Goal: Check status: Check status

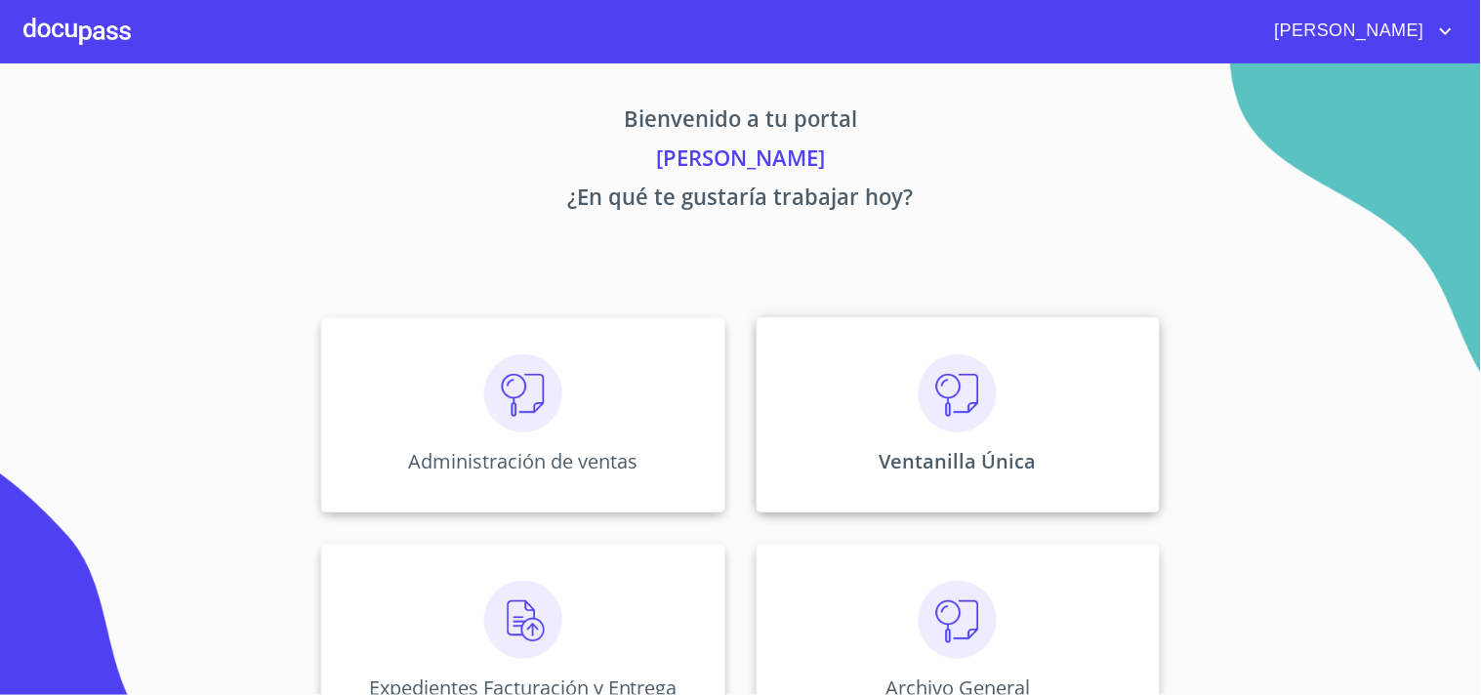
click at [1108, 451] on div "Ventanilla Única" at bounding box center [957, 414] width 403 height 195
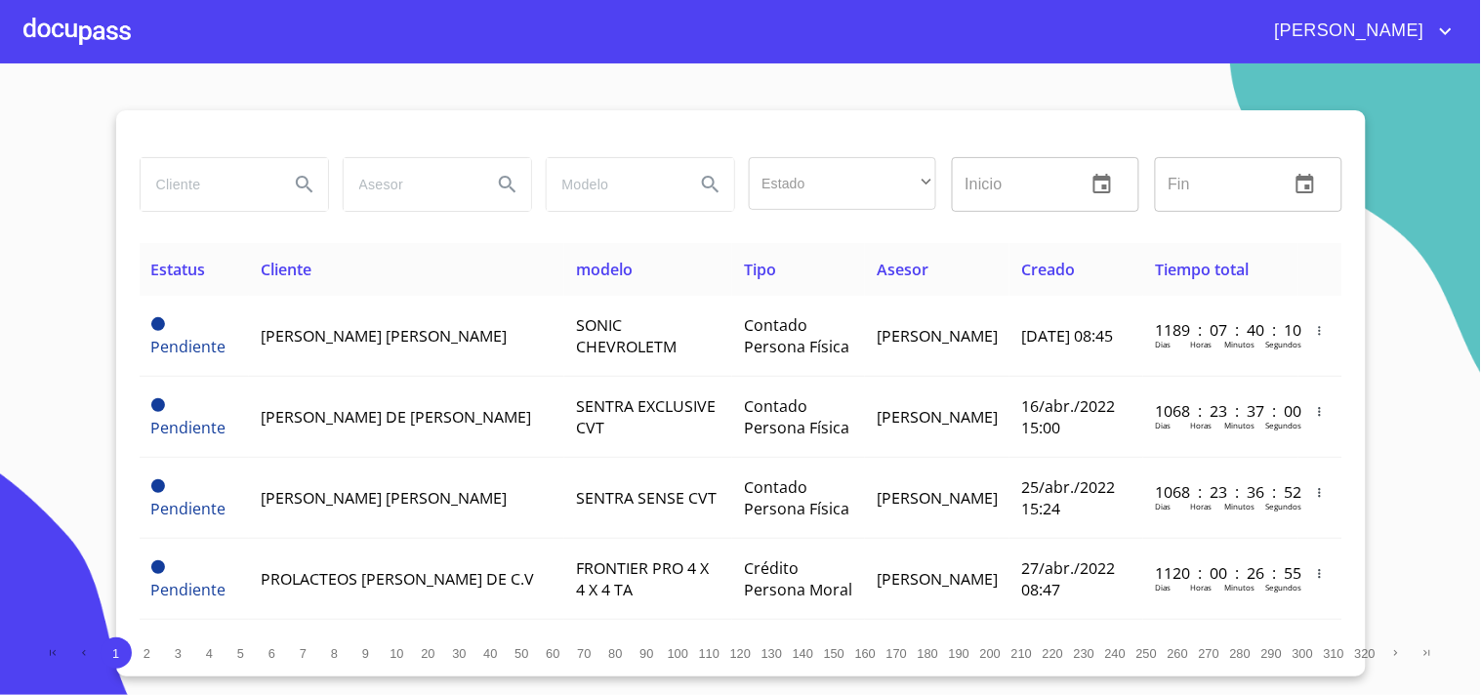
click at [212, 186] on input "search" at bounding box center [207, 184] width 133 height 53
type input "[PERSON_NAME]"
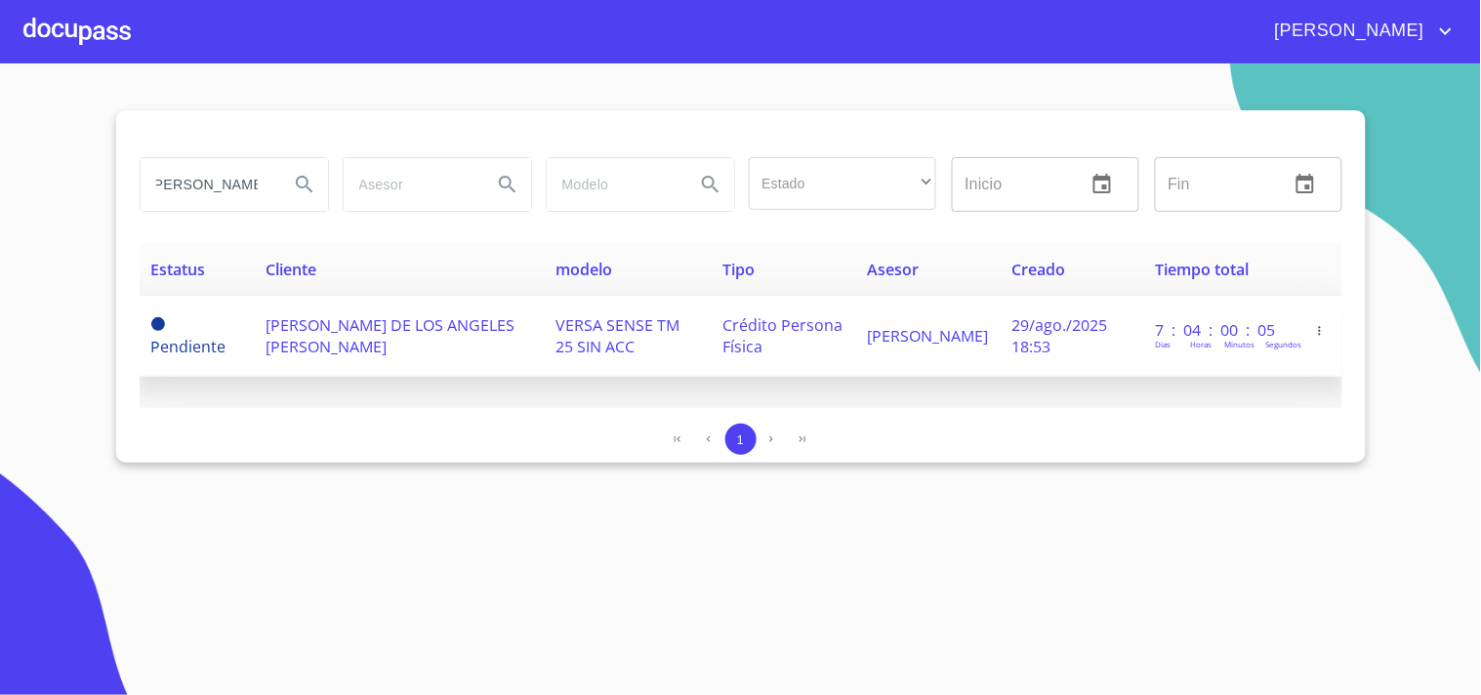
scroll to position [0, 0]
click at [447, 325] on td "[PERSON_NAME] DE LOS ANGELES [PERSON_NAME]" at bounding box center [399, 336] width 290 height 81
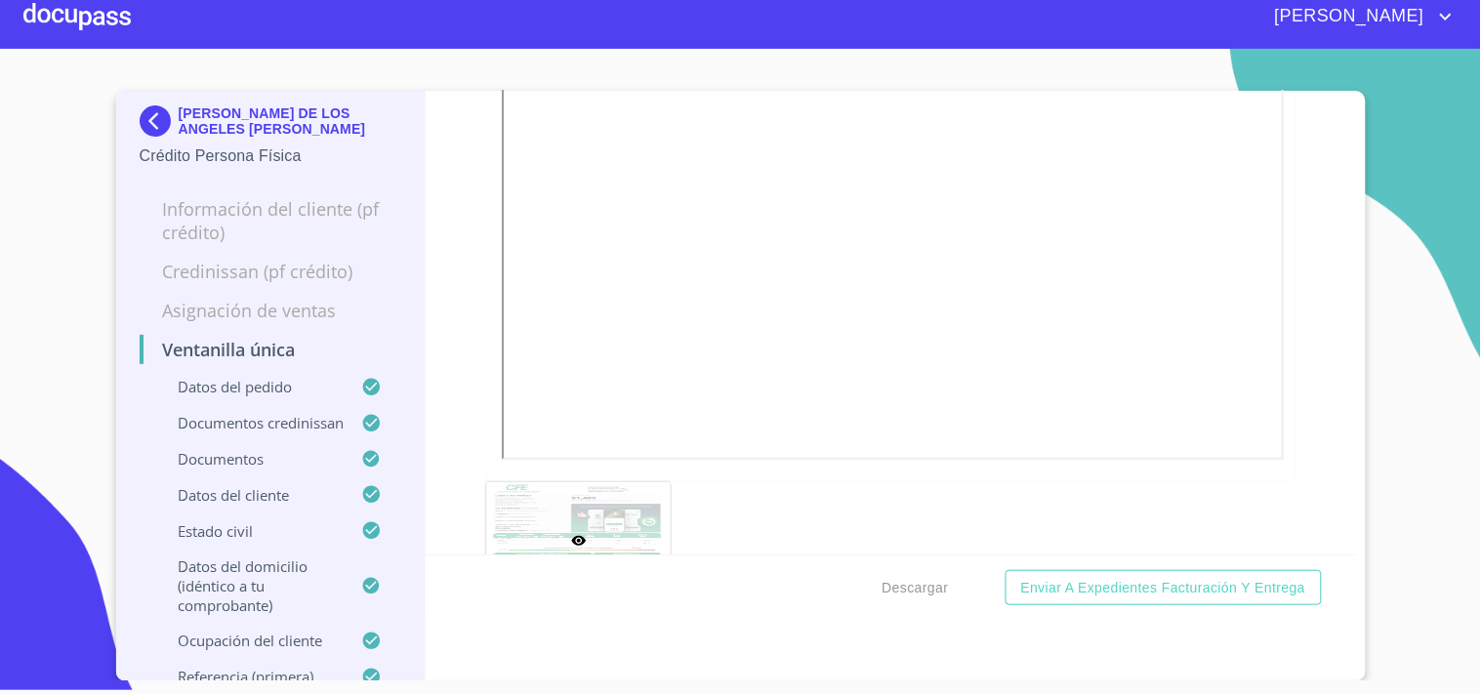
scroll to position [2169, 0]
click at [154, 124] on img at bounding box center [159, 120] width 39 height 31
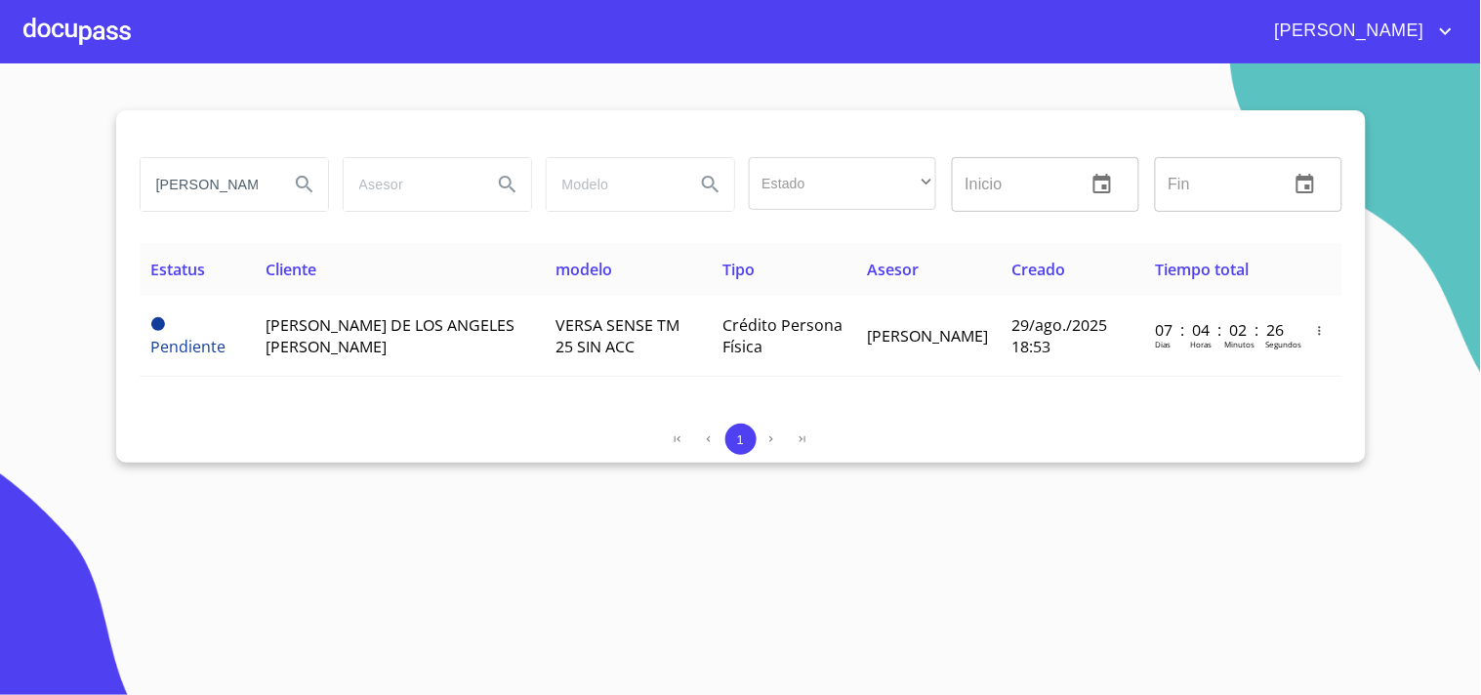
scroll to position [0, 6]
drag, startPoint x: 151, startPoint y: 183, endPoint x: 684, endPoint y: 203, distance: 533.3
click at [684, 203] on div "[PERSON_NAME] Estado ​ ​ Inicio ​ Fin ​" at bounding box center [741, 184] width 1218 height 70
type input "[PERSON_NAME]"
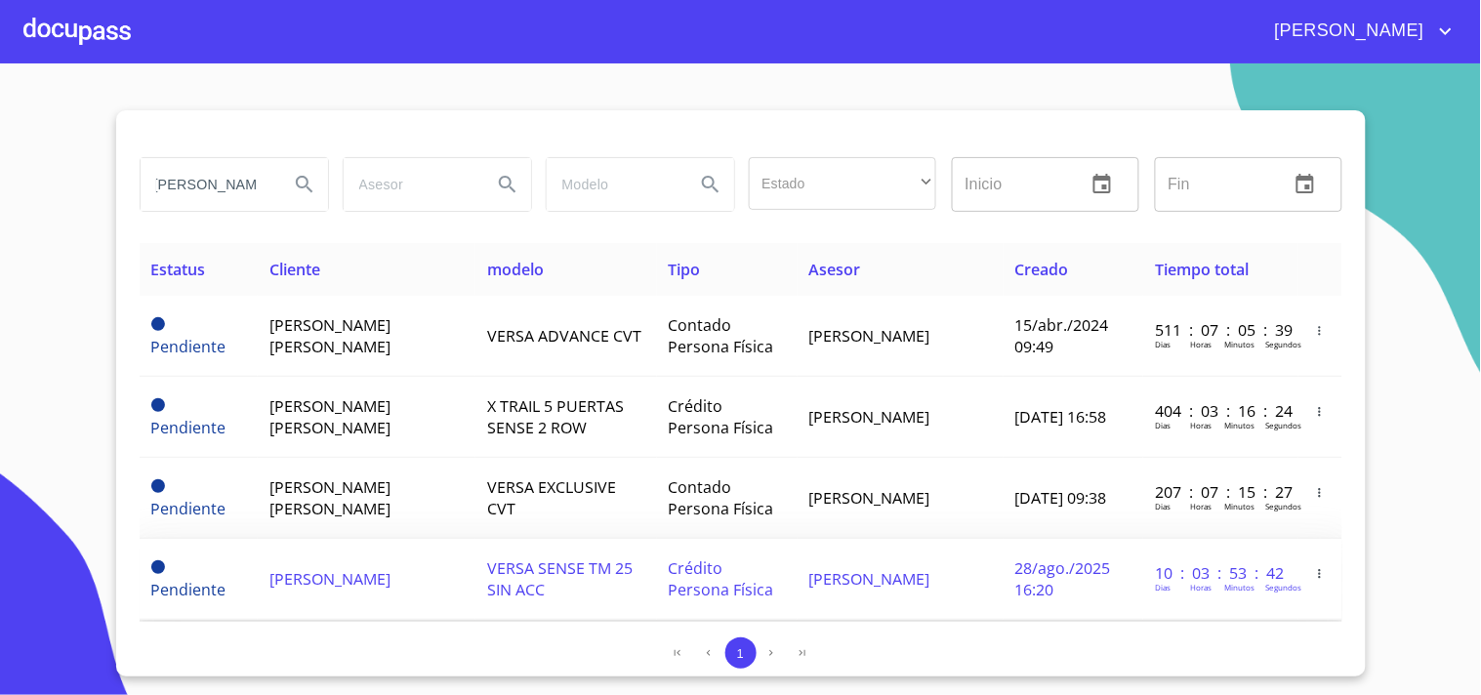
click at [441, 579] on td "[PERSON_NAME]" at bounding box center [367, 579] width 218 height 81
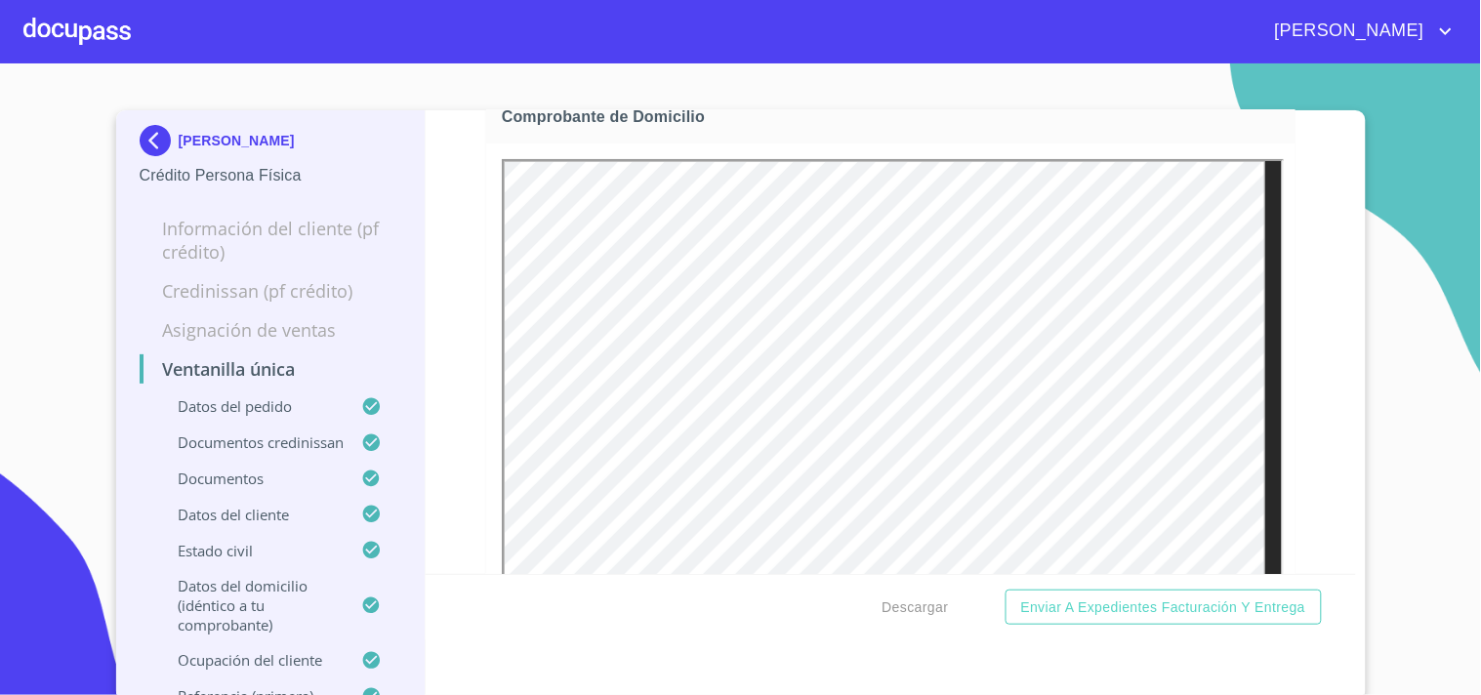
scroll to position [1843, 0]
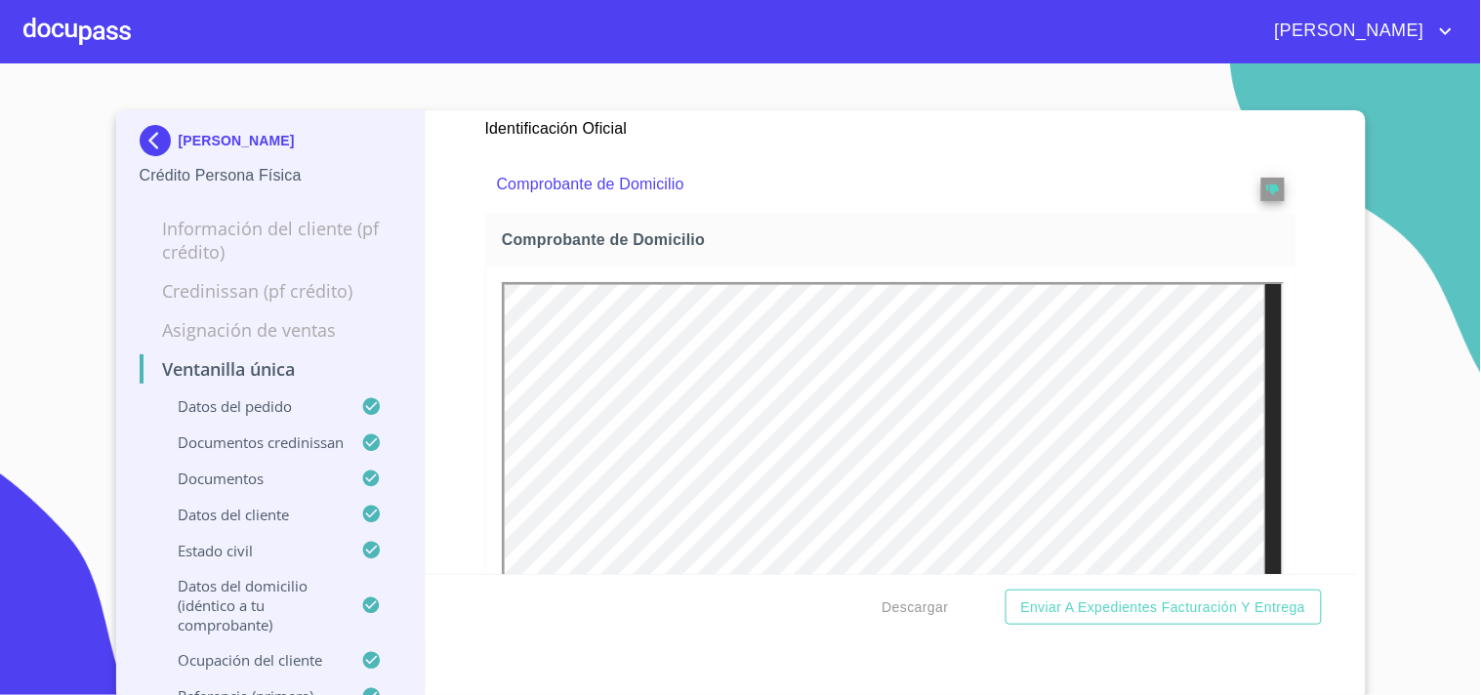
click at [148, 134] on img at bounding box center [159, 140] width 39 height 31
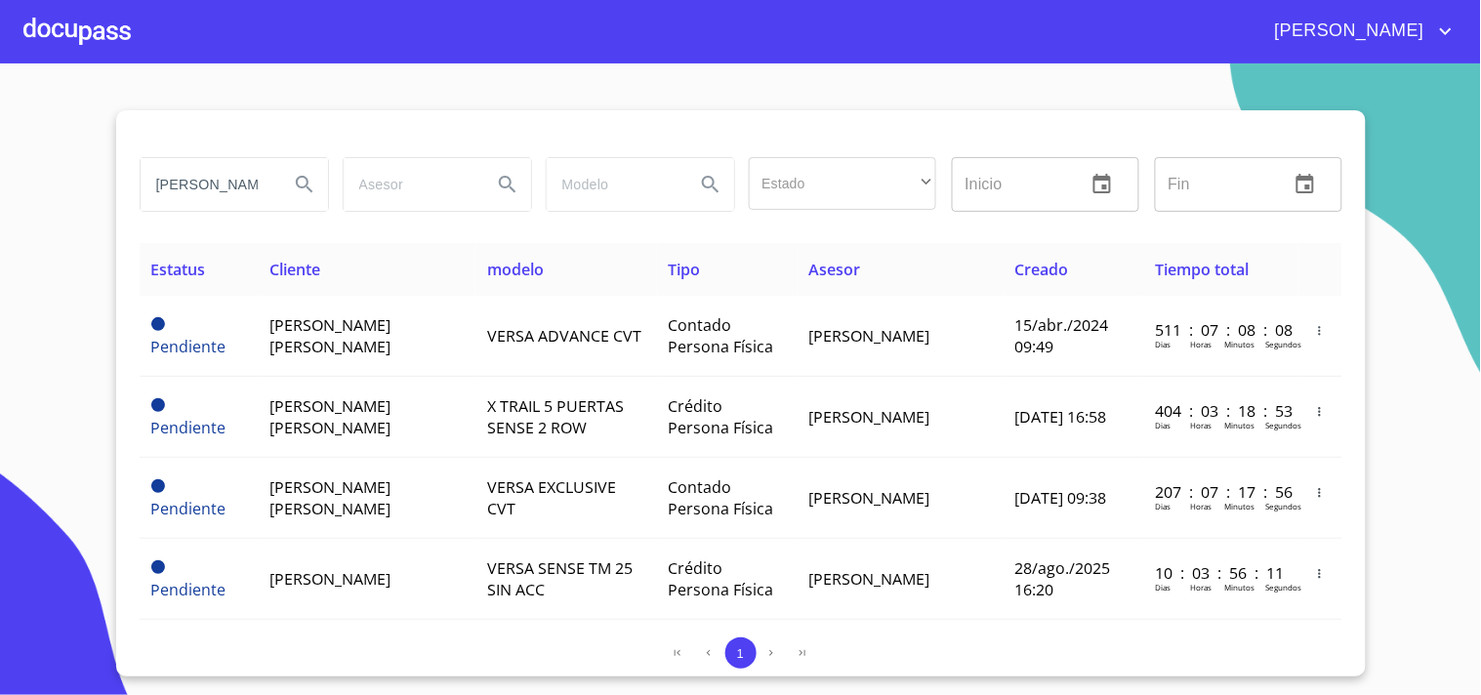
scroll to position [0, 3]
drag, startPoint x: 147, startPoint y: 180, endPoint x: 387, endPoint y: 179, distance: 239.1
click at [387, 179] on div "[PERSON_NAME] Estado ​ ​ Inicio ​ Fin ​" at bounding box center [741, 184] width 1218 height 70
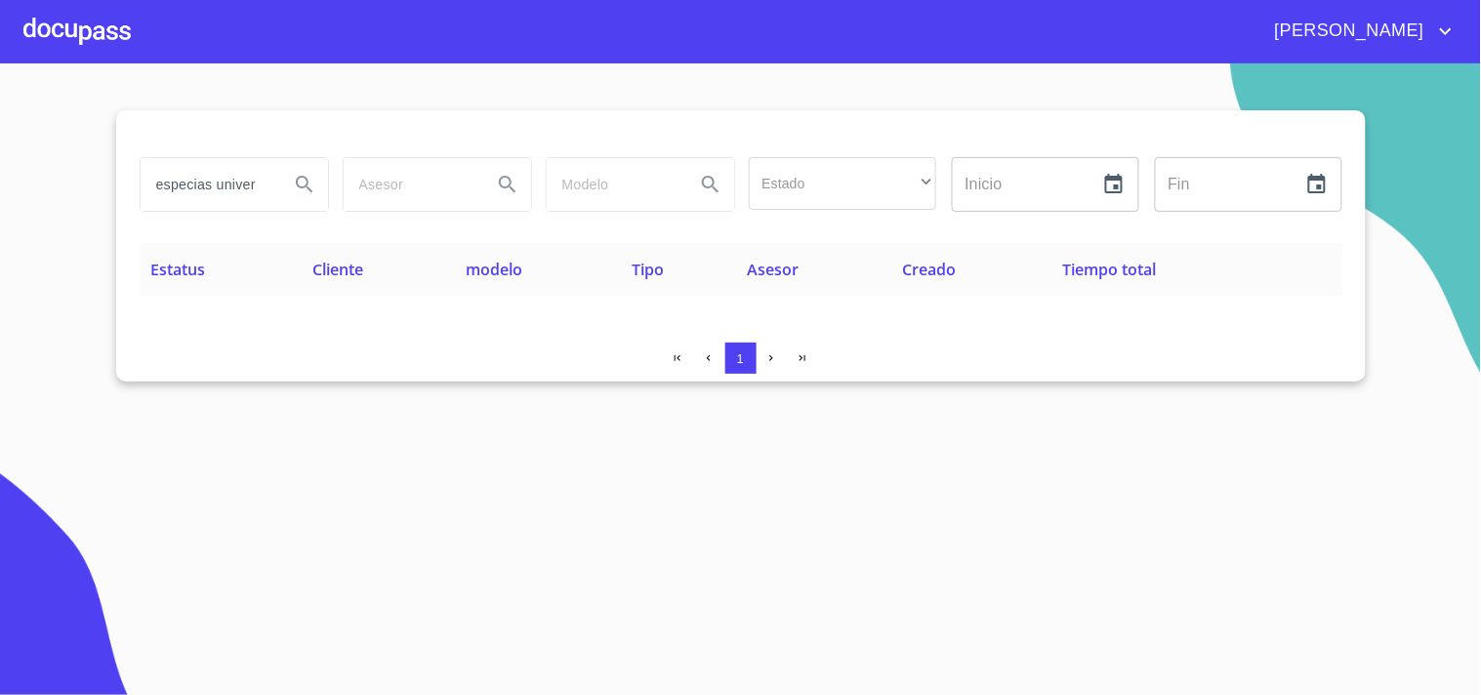
scroll to position [0, 0]
type input "especias"
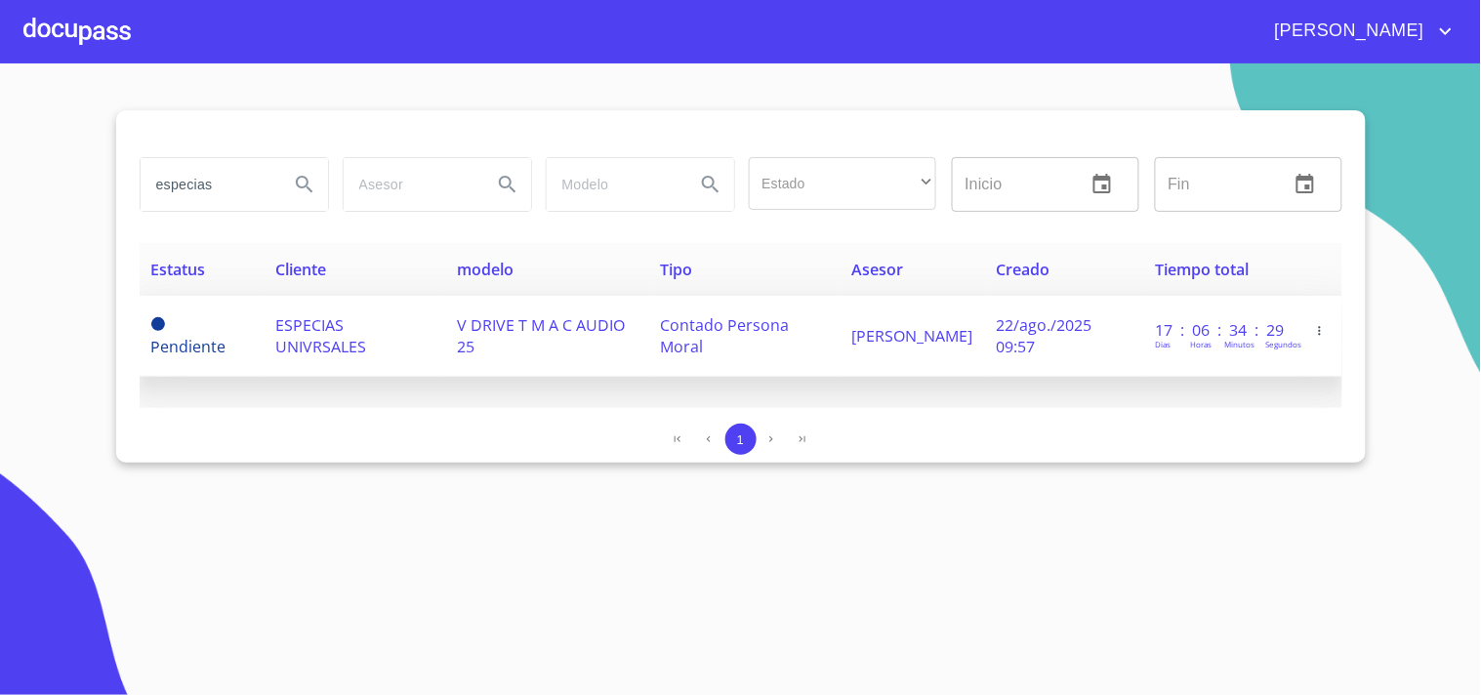
click at [392, 344] on td "ESPECIAS UNIVRSALES" at bounding box center [355, 336] width 182 height 81
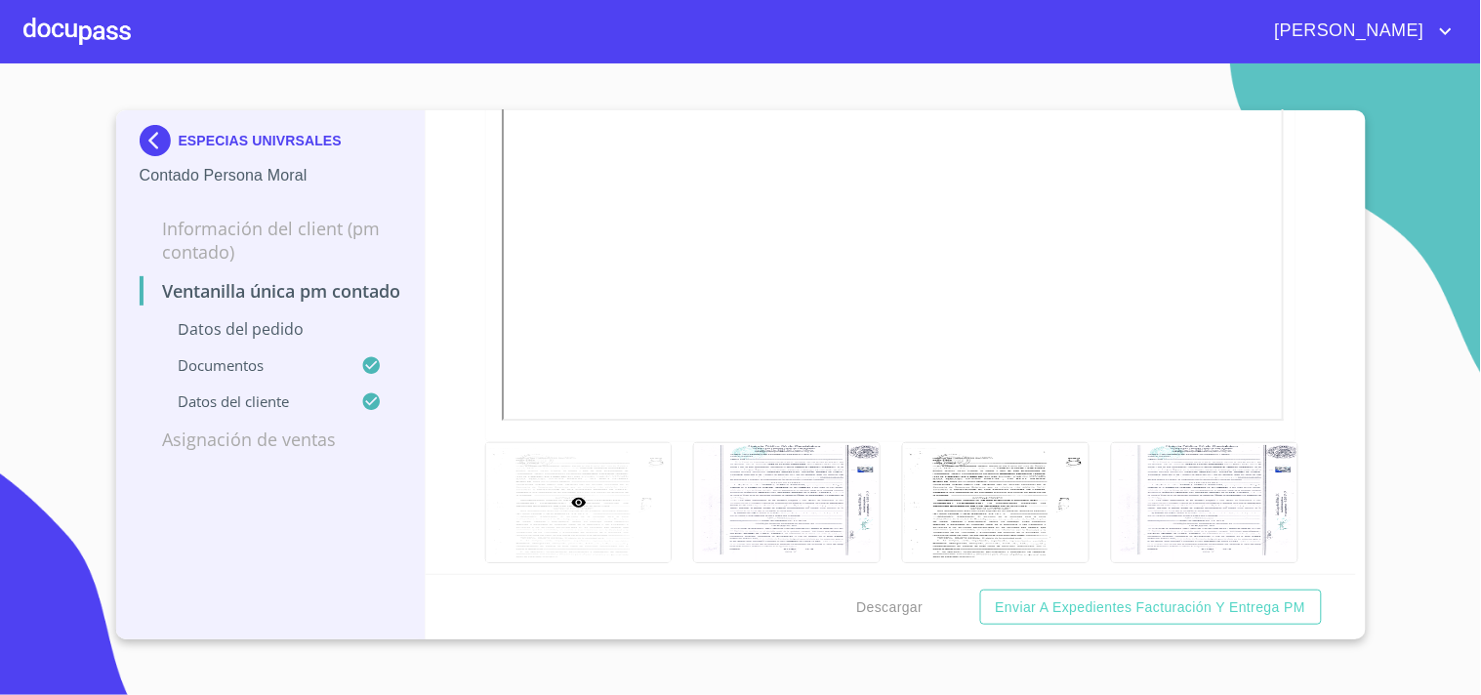
scroll to position [3687, 0]
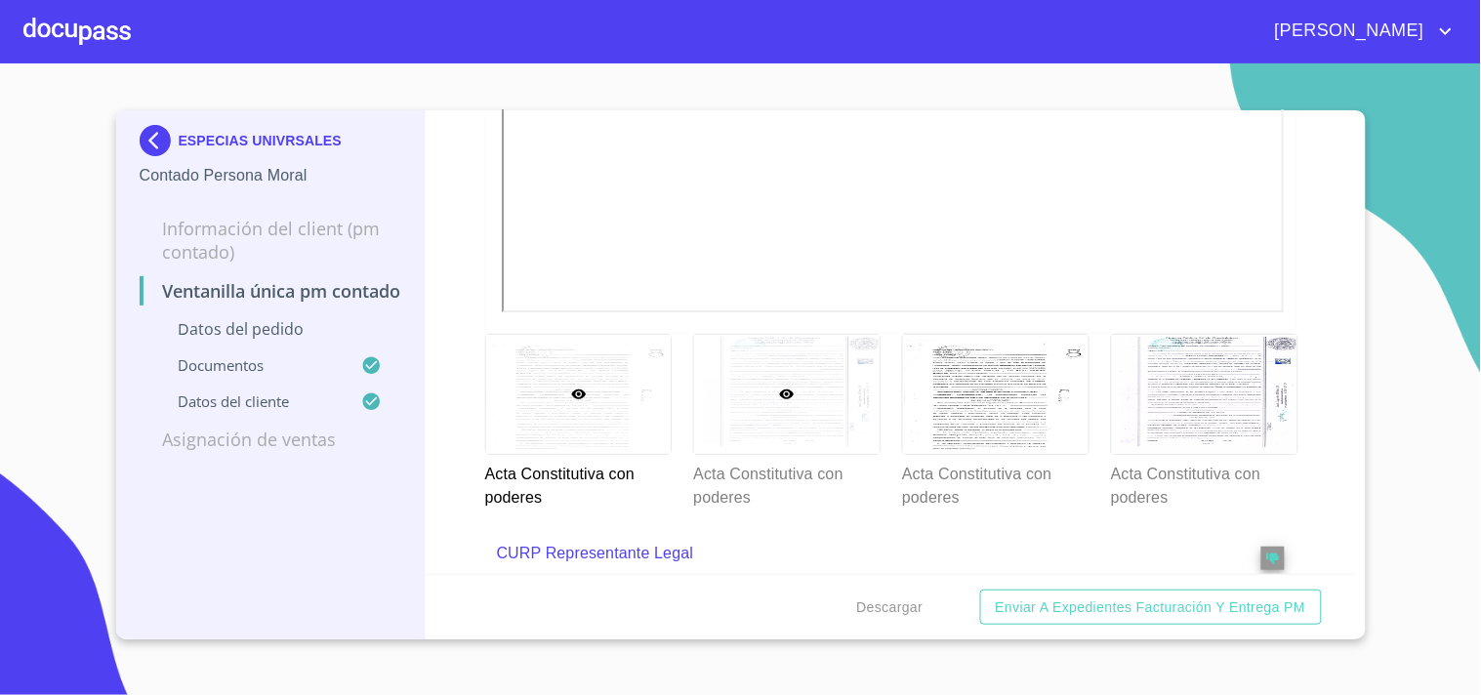
click at [745, 378] on div at bounding box center [786, 394] width 185 height 118
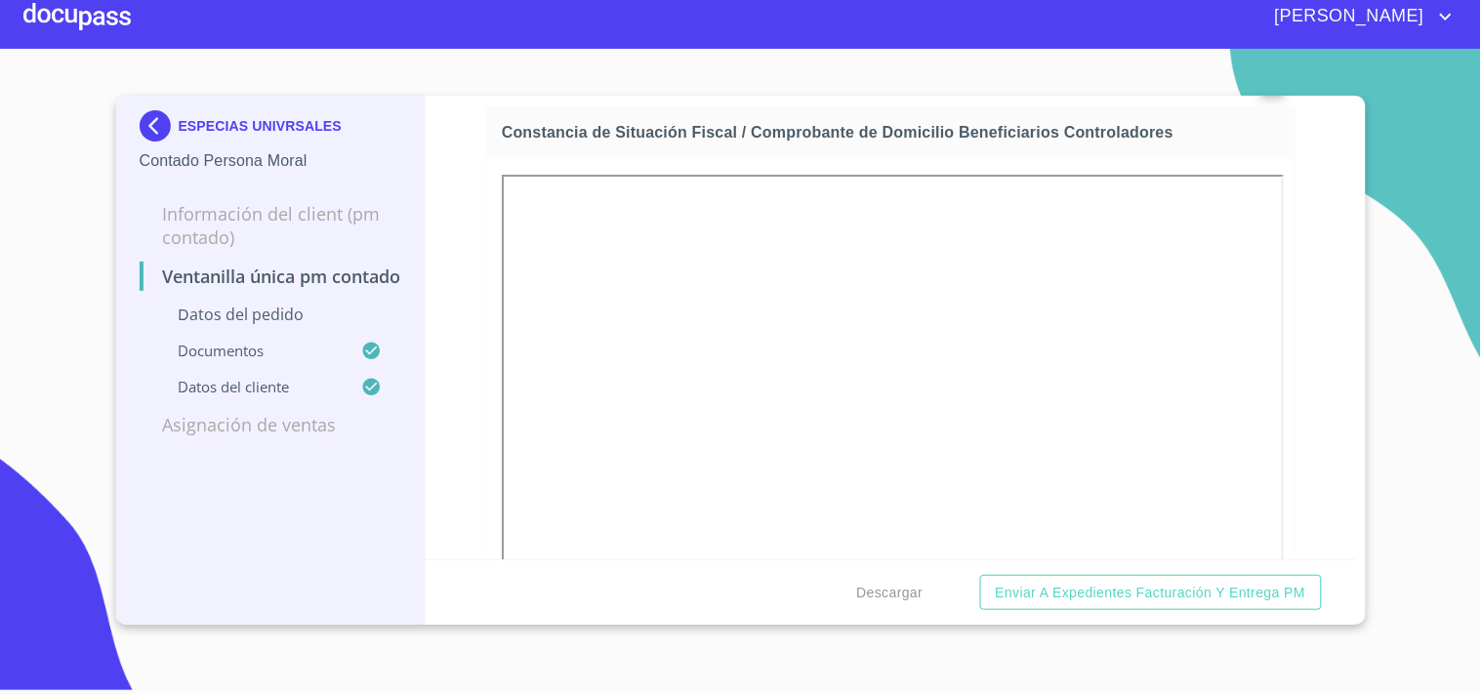
scroll to position [7896, 0]
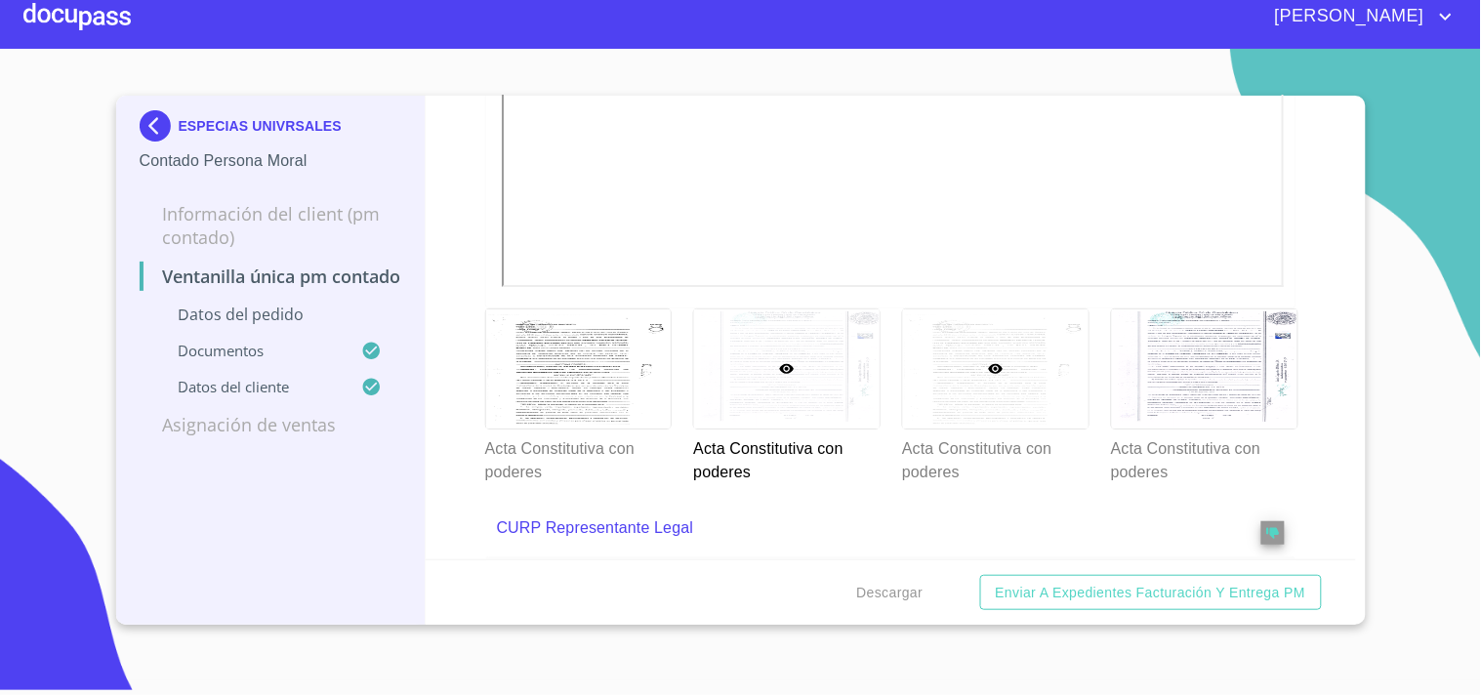
click at [966, 342] on div at bounding box center [995, 368] width 185 height 118
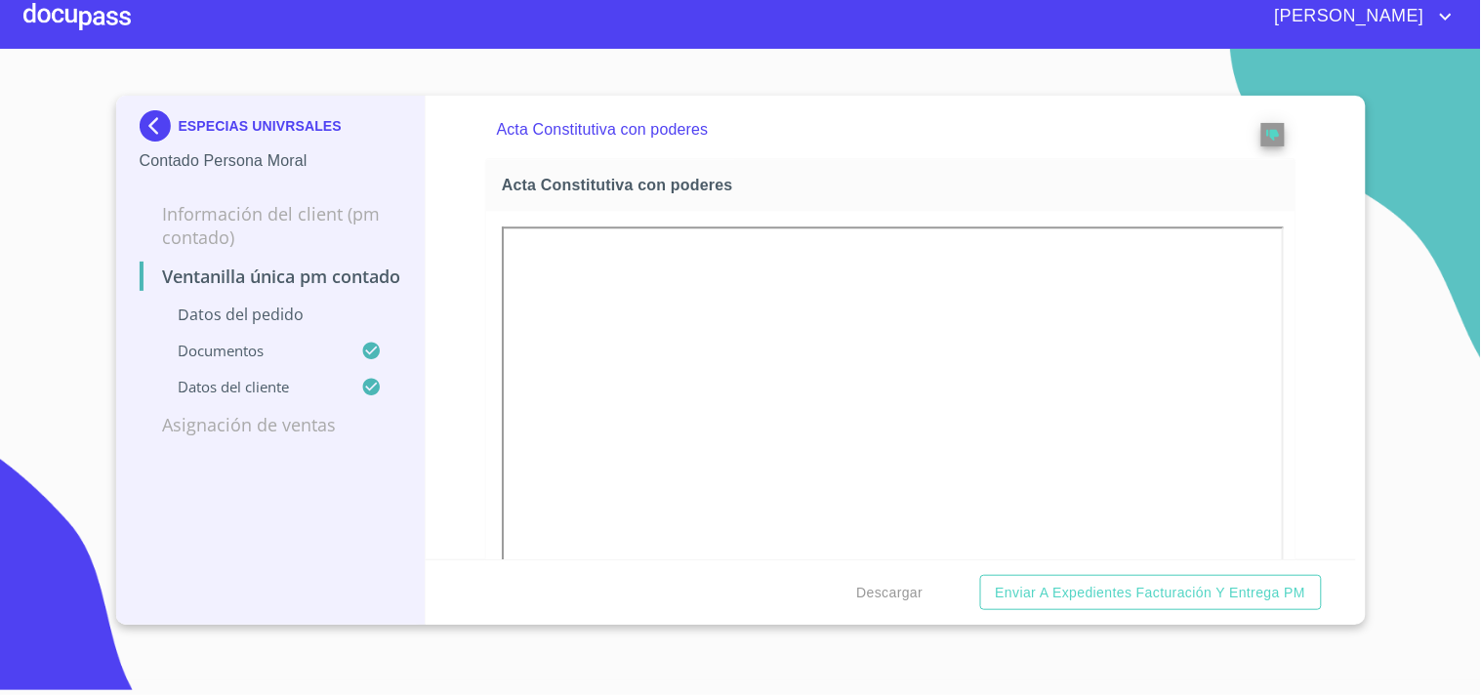
click at [473, 401] on div "Ventanilla única PM contado Datos del pedido Marca   * Nissan ​ Año 2025 ​ Colo…" at bounding box center [891, 328] width 930 height 464
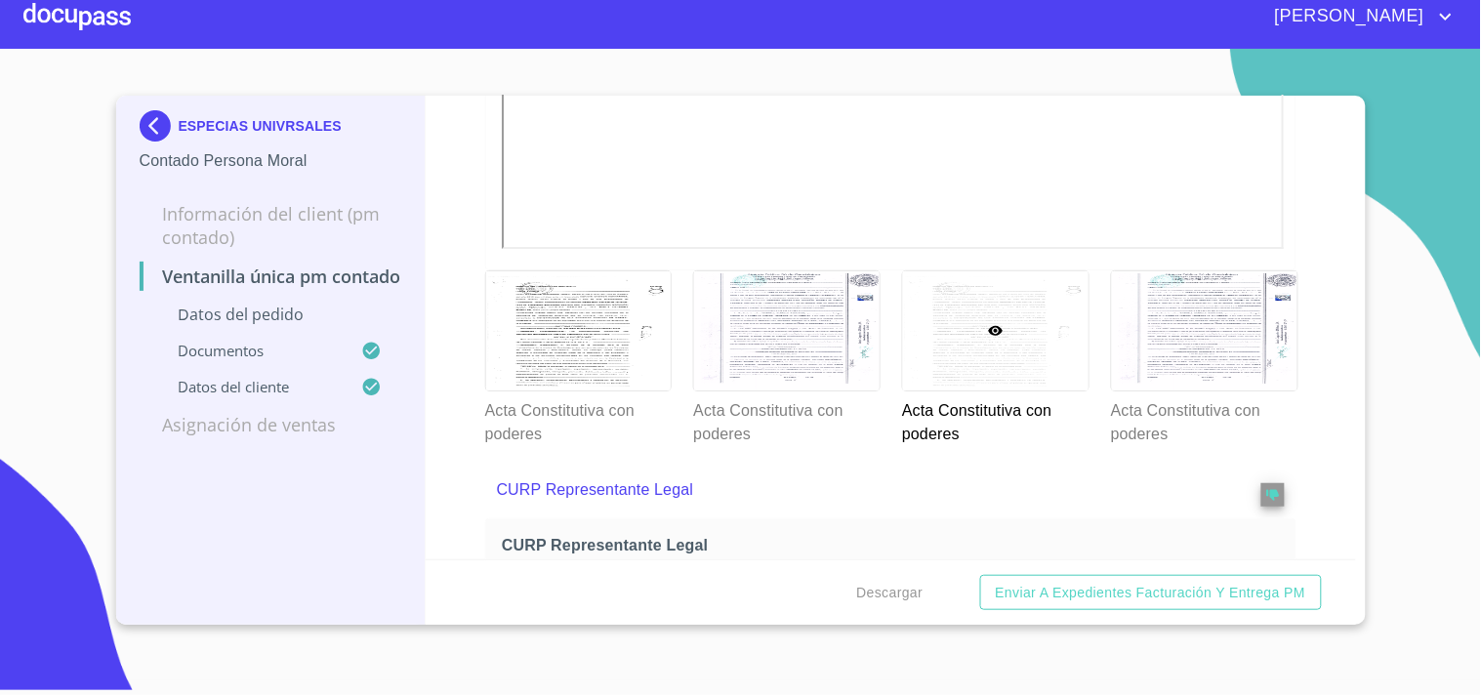
scroll to position [3774, 0]
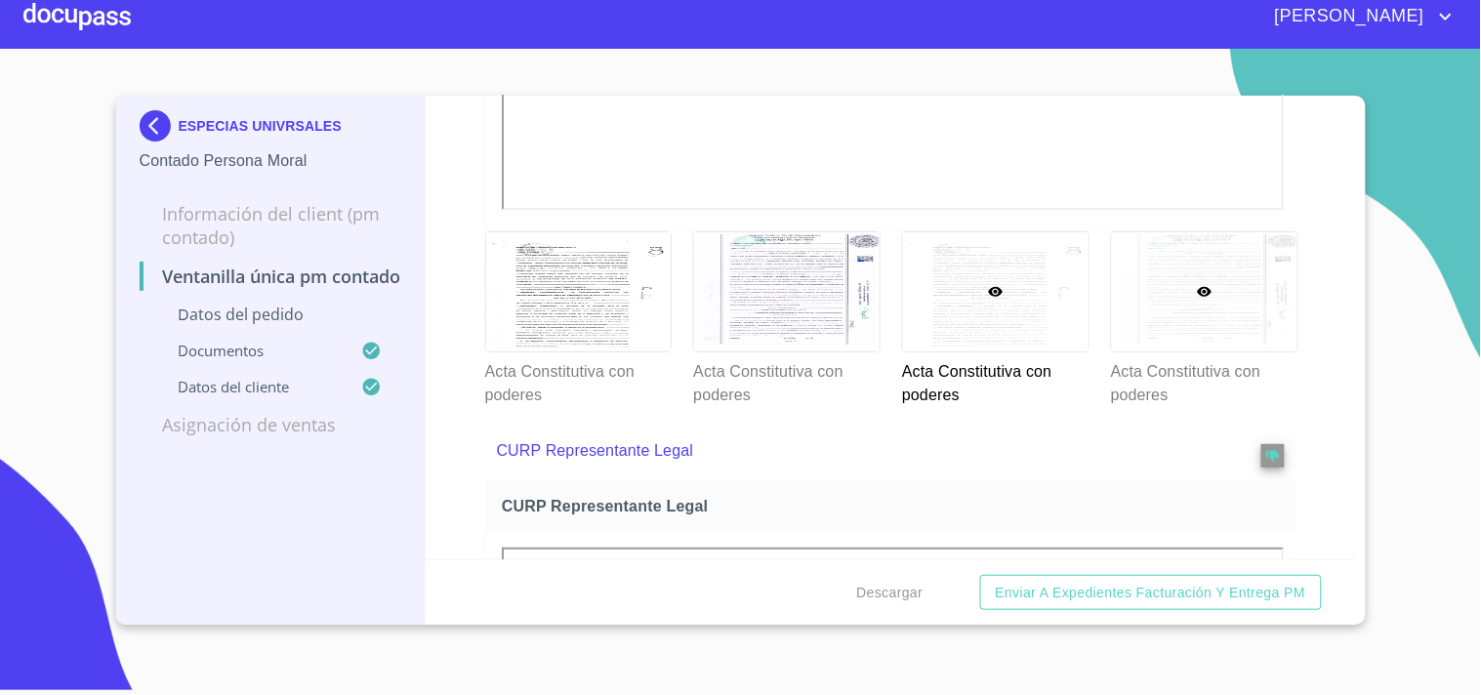
click at [1197, 316] on div at bounding box center [1204, 291] width 185 height 118
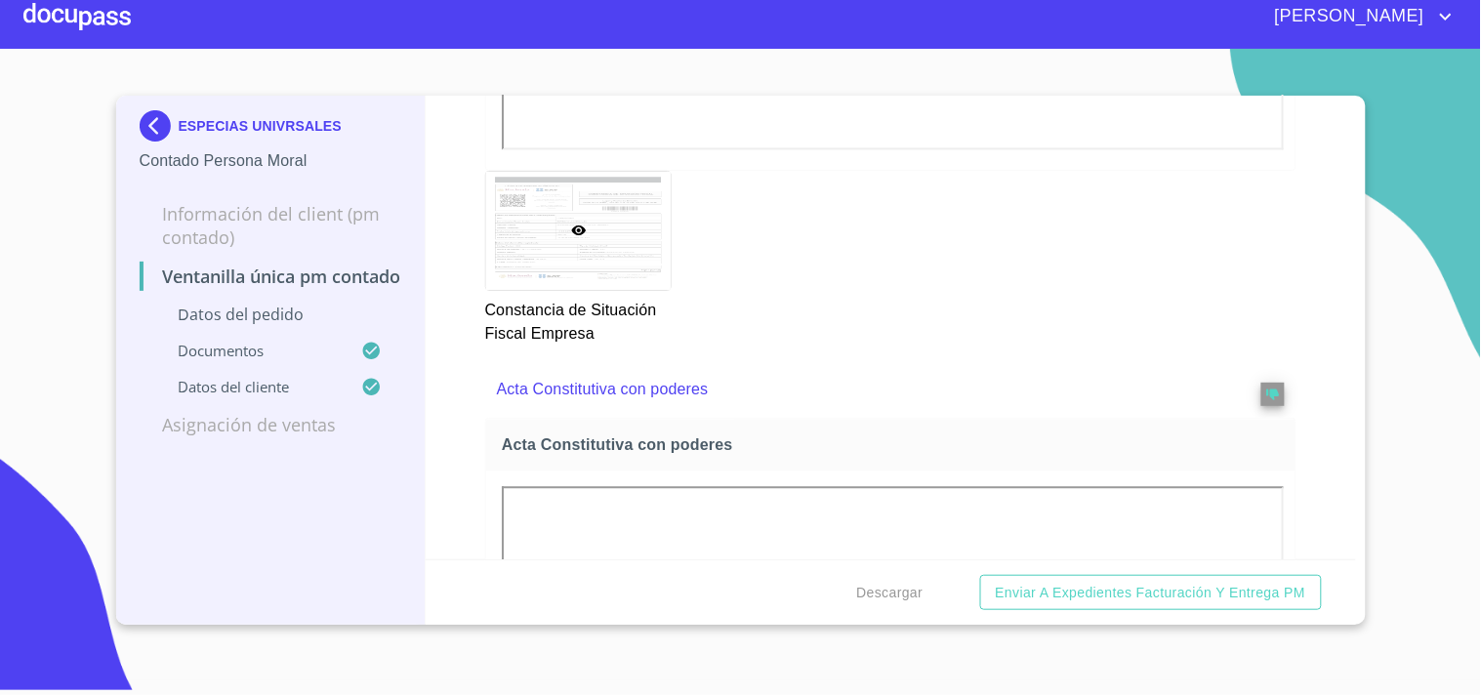
scroll to position [2907, 0]
